Goal: Browse casually: Explore the website without a specific task or goal

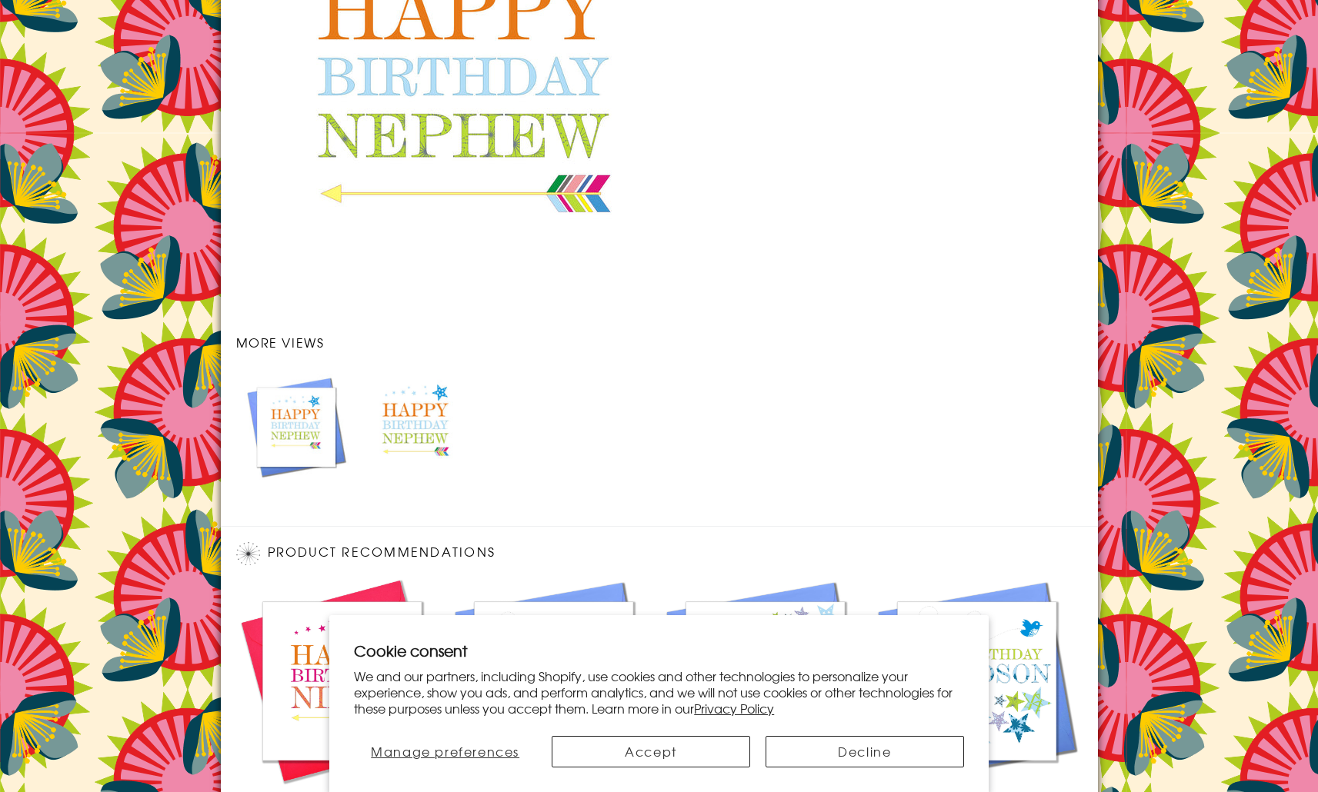
scroll to position [1256, 0]
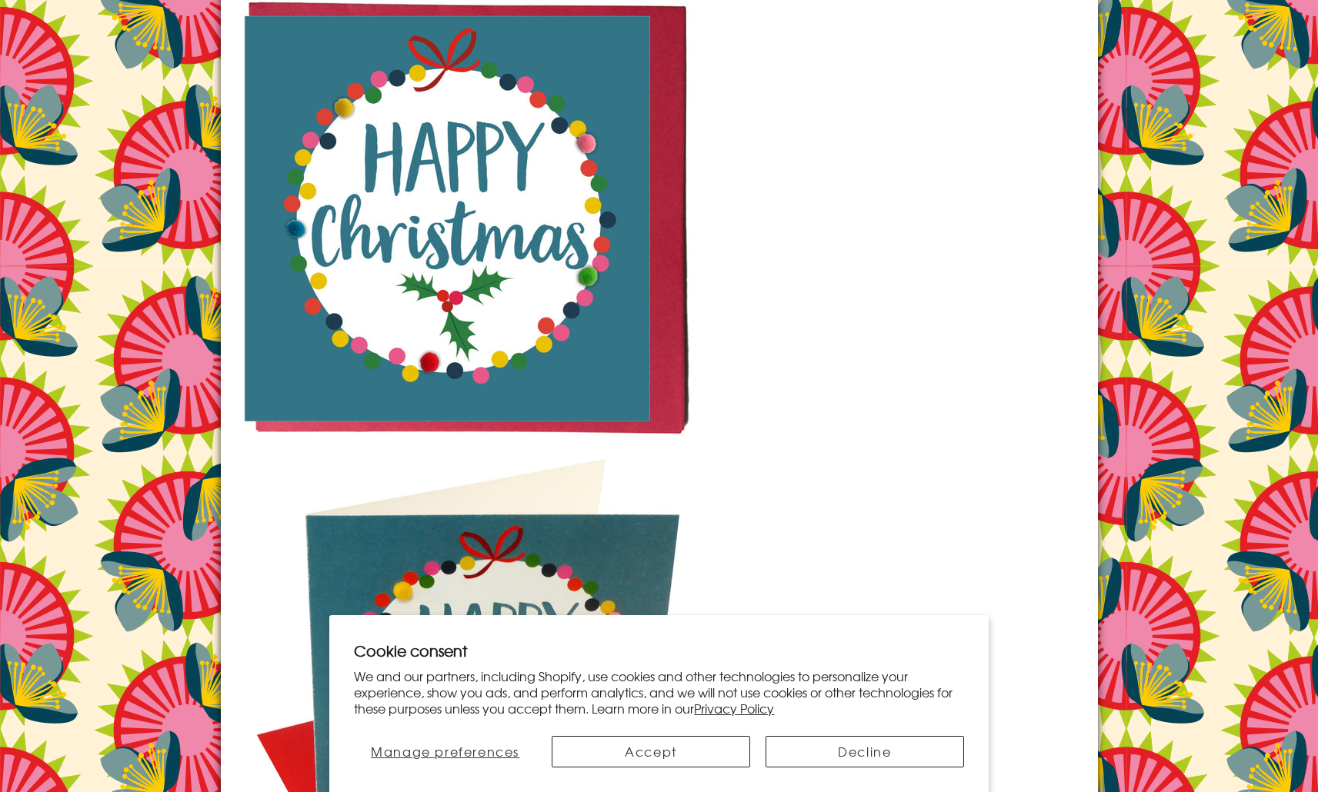
scroll to position [2377, 0]
